Goal: Task Accomplishment & Management: Manage account settings

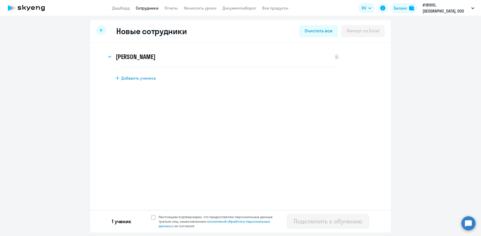
select select "english_adult_not_native_speaker"
select select "3"
click at [203, 8] on link "Начислить уроки" at bounding box center [200, 8] width 33 height 5
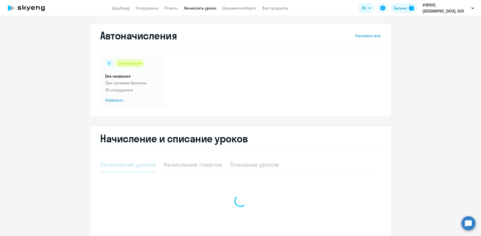
select select "10"
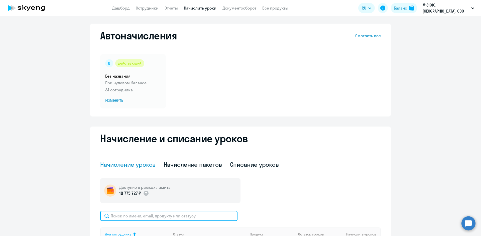
click at [120, 218] on input "text" at bounding box center [168, 216] width 137 height 10
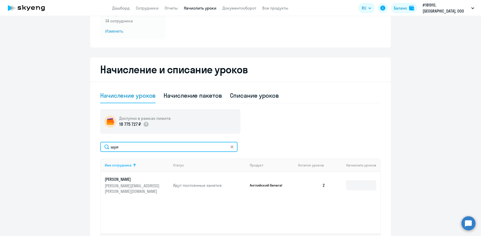
scroll to position [75, 0]
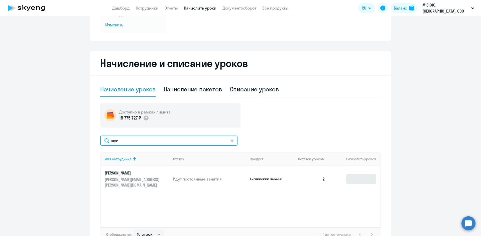
type input "шуи"
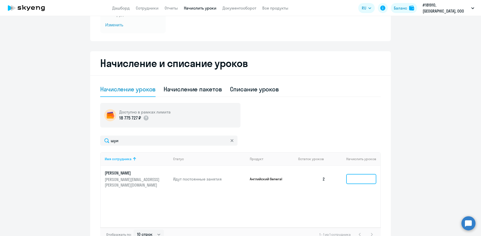
click at [347, 176] on input at bounding box center [362, 179] width 30 height 10
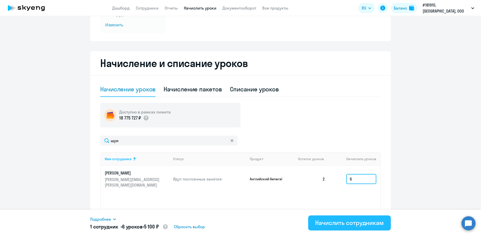
type input "6"
click at [333, 218] on div "Начислить сотрудникам" at bounding box center [349, 222] width 69 height 8
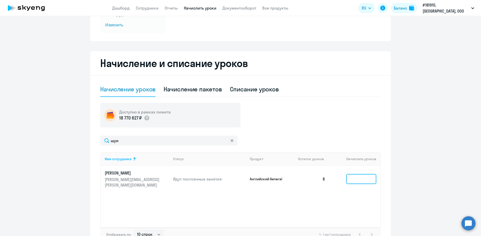
click at [356, 175] on input at bounding box center [362, 179] width 30 height 10
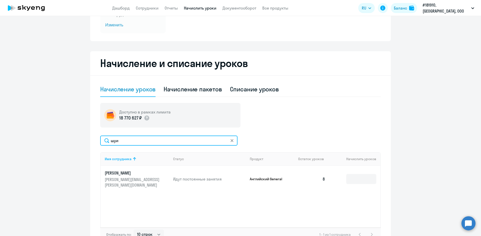
click at [128, 142] on input "шуи" at bounding box center [168, 140] width 137 height 10
type input "ш"
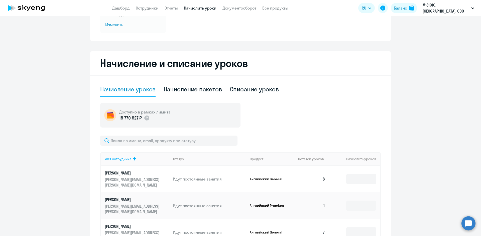
select select "english_adult_not_native_speaker"
select select "3"
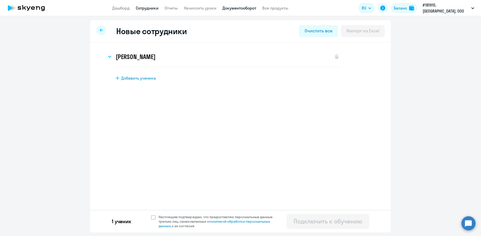
click at [245, 9] on link "Документооборот" at bounding box center [240, 8] width 34 height 5
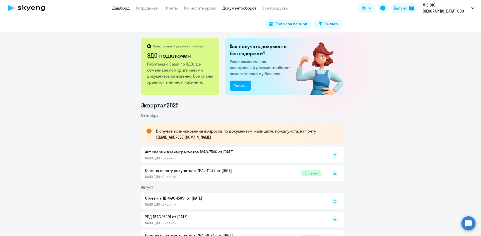
click at [124, 7] on link "Дашборд" at bounding box center [121, 8] width 18 height 5
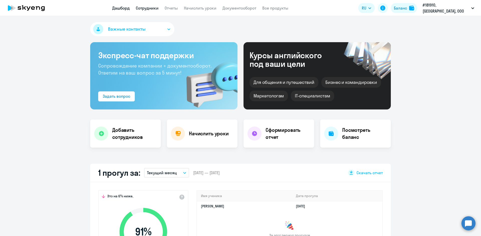
click at [144, 8] on link "Сотрудники" at bounding box center [147, 8] width 23 height 5
select select "30"
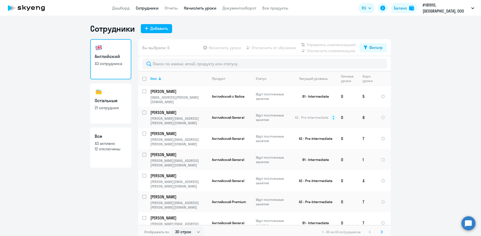
click at [196, 10] on link "Начислить уроки" at bounding box center [200, 8] width 33 height 5
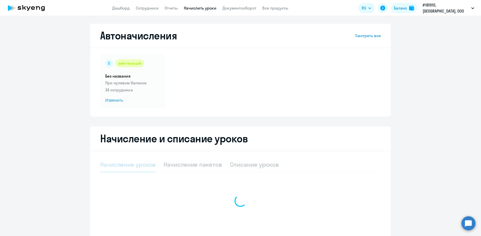
select select "10"
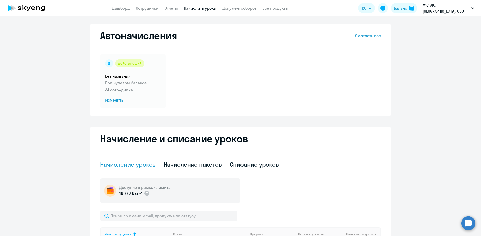
click at [157, 11] on app-header "Дашборд Сотрудники Отчеты Начислить уроки Документооборот Все продукты Дашборд …" at bounding box center [240, 8] width 481 height 16
click at [156, 7] on link "Сотрудники" at bounding box center [147, 8] width 23 height 5
select select "30"
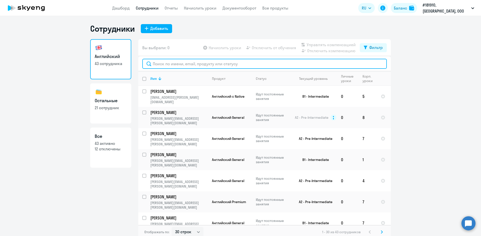
click at [158, 66] on input "text" at bounding box center [264, 64] width 245 height 10
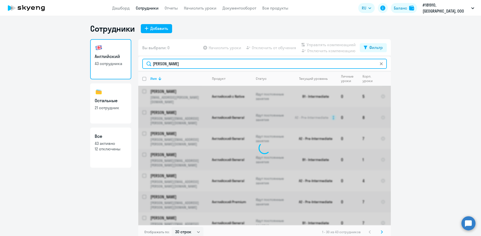
type input "[PERSON_NAME]"
